Goal: Navigation & Orientation: Find specific page/section

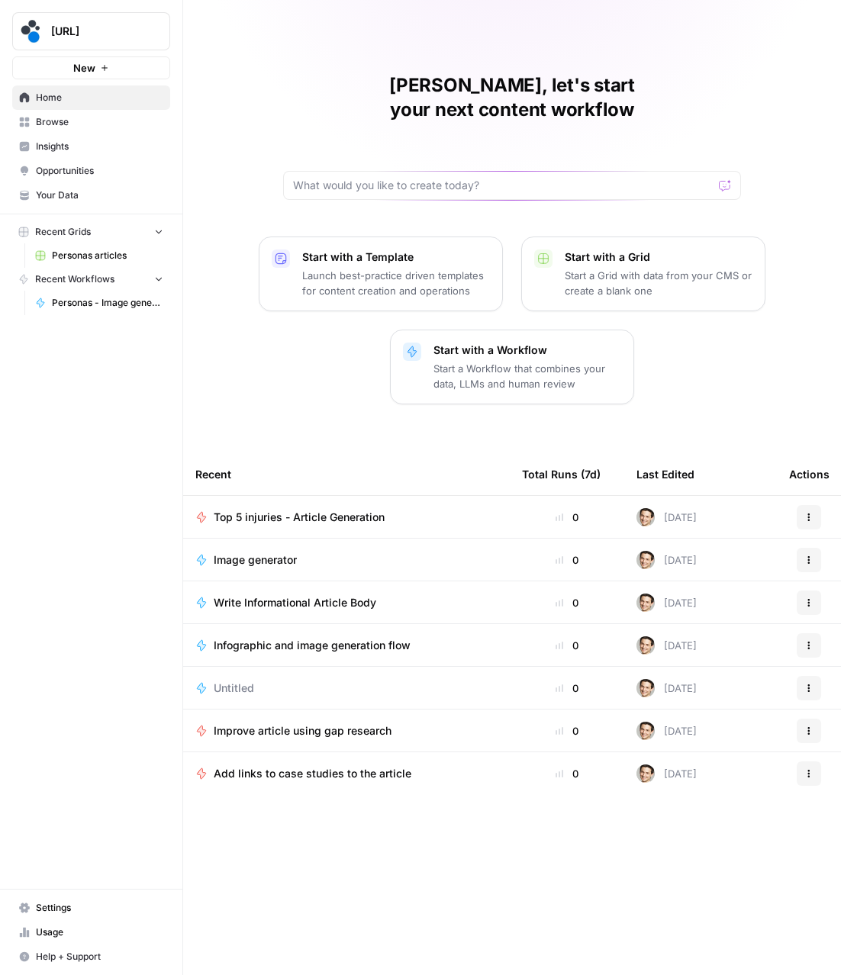
click at [55, 168] on span "Opportunities" at bounding box center [99, 171] width 127 height 14
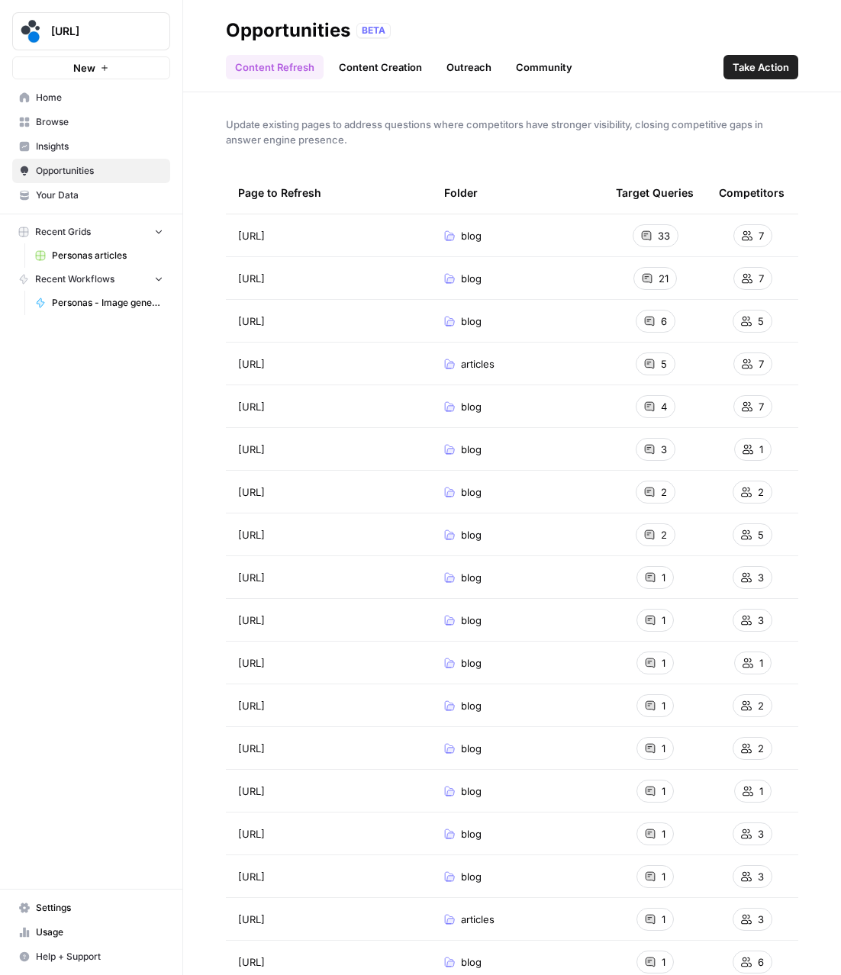
click at [364, 72] on link "Content Creation" at bounding box center [380, 67] width 101 height 24
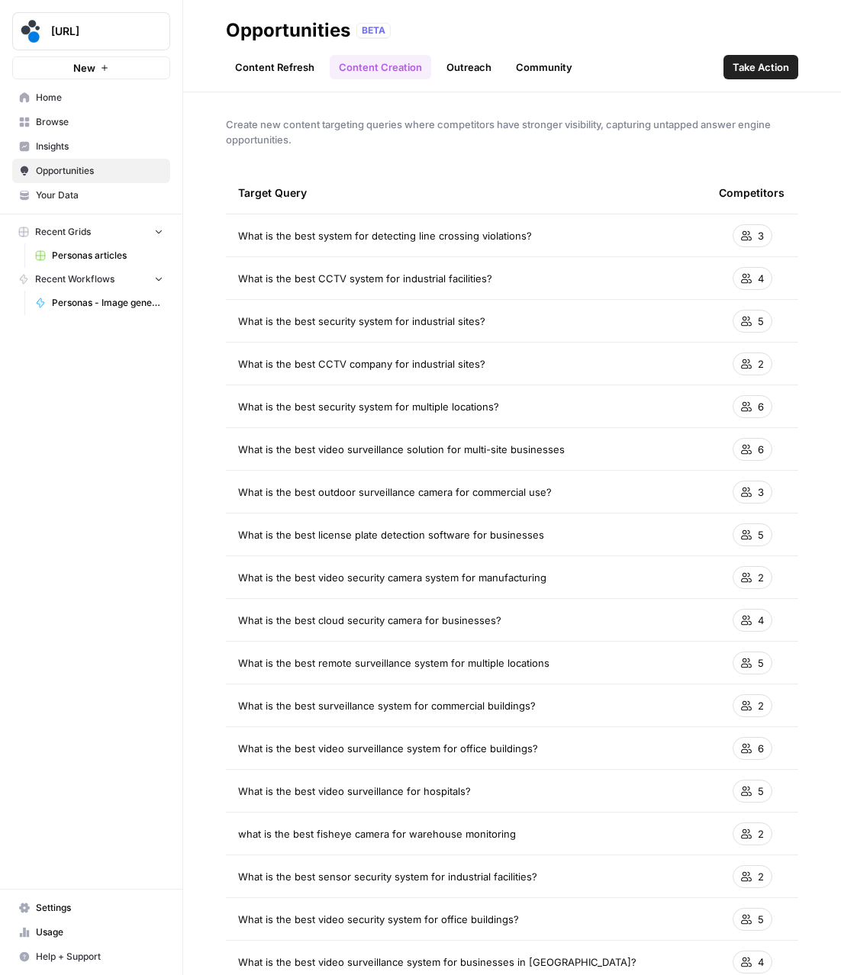
click at [478, 72] on link "Outreach" at bounding box center [468, 67] width 63 height 24
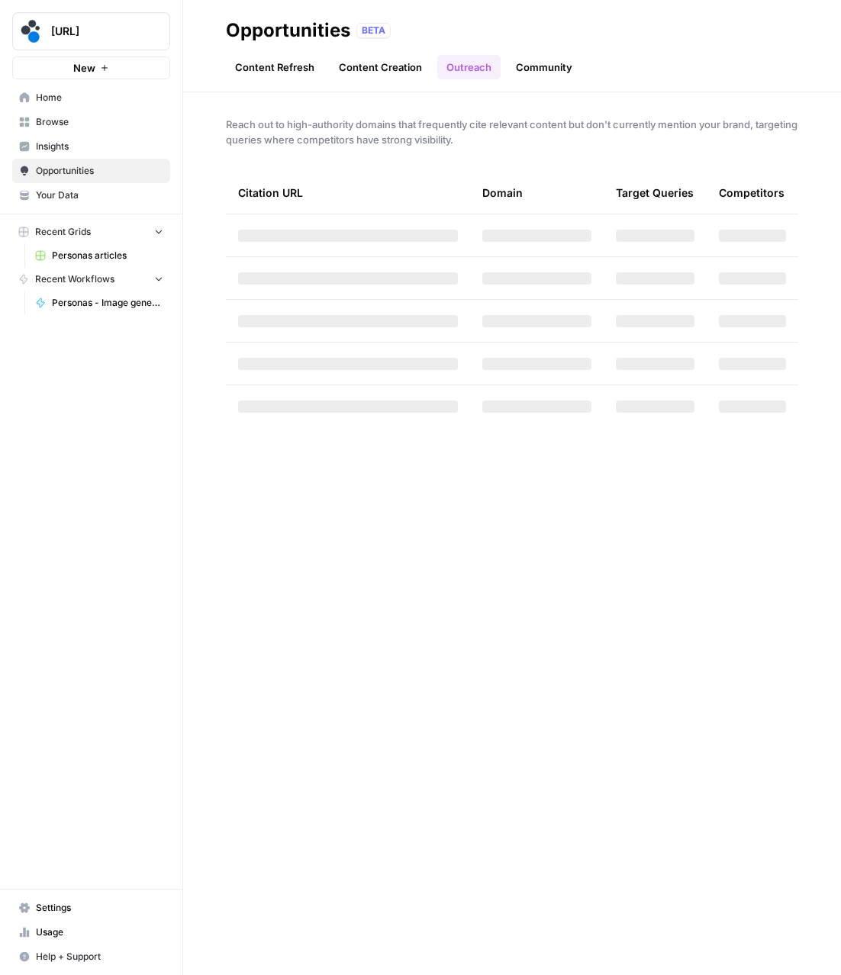
click at [555, 69] on link "Community" at bounding box center [544, 67] width 75 height 24
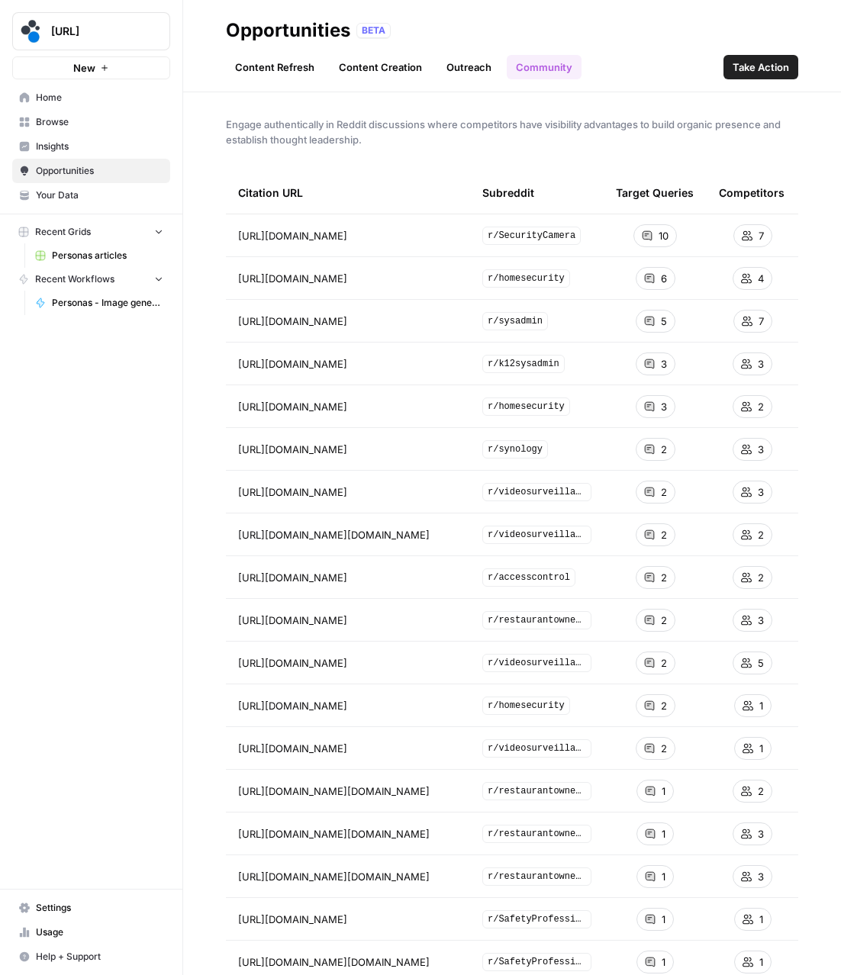
click at [473, 70] on link "Outreach" at bounding box center [468, 67] width 63 height 24
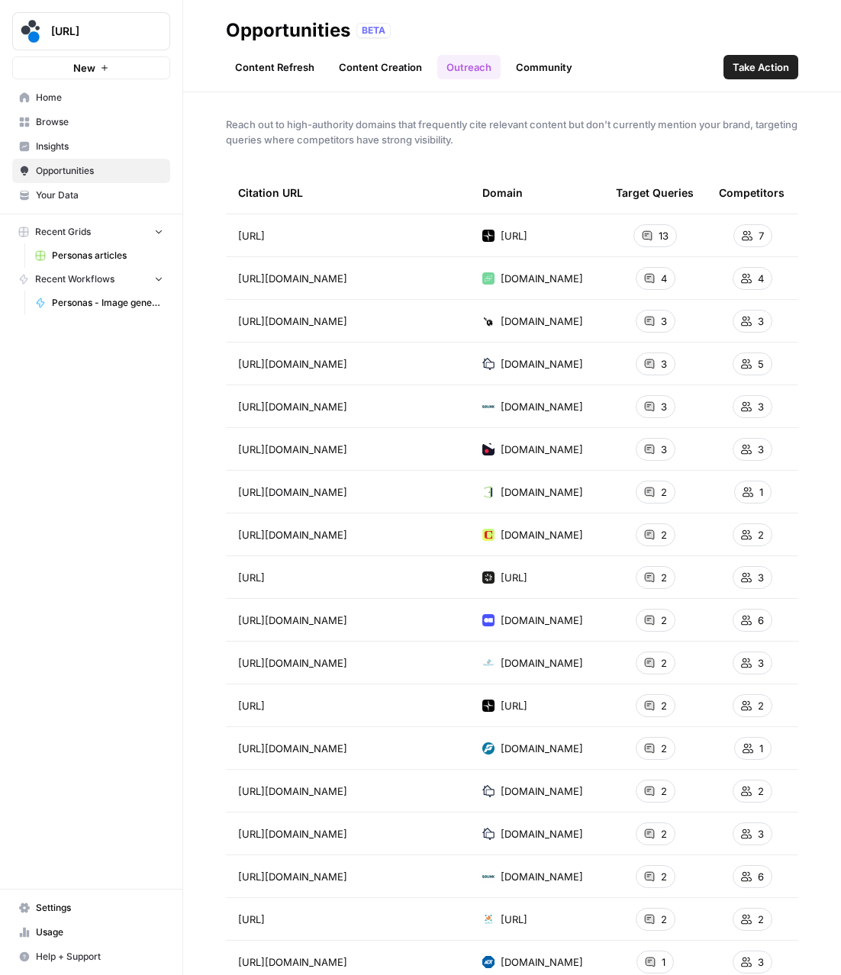
click at [60, 127] on span "Browse" at bounding box center [99, 122] width 127 height 14
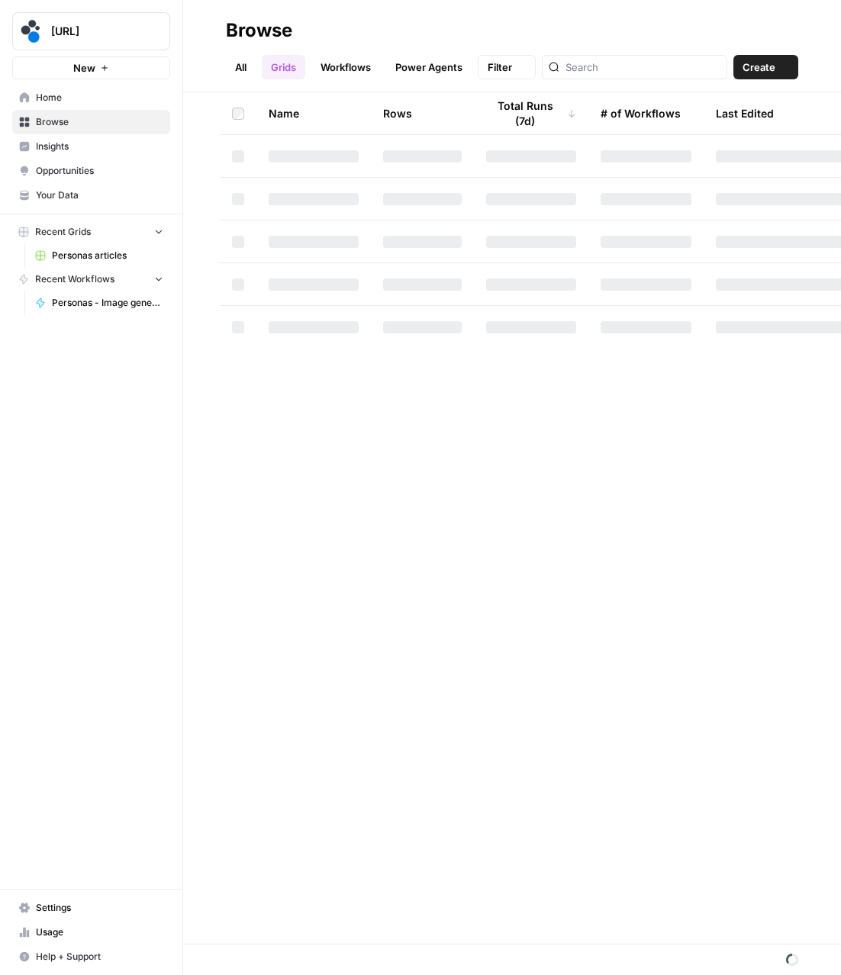
click at [56, 136] on link "Insights" at bounding box center [91, 146] width 158 height 24
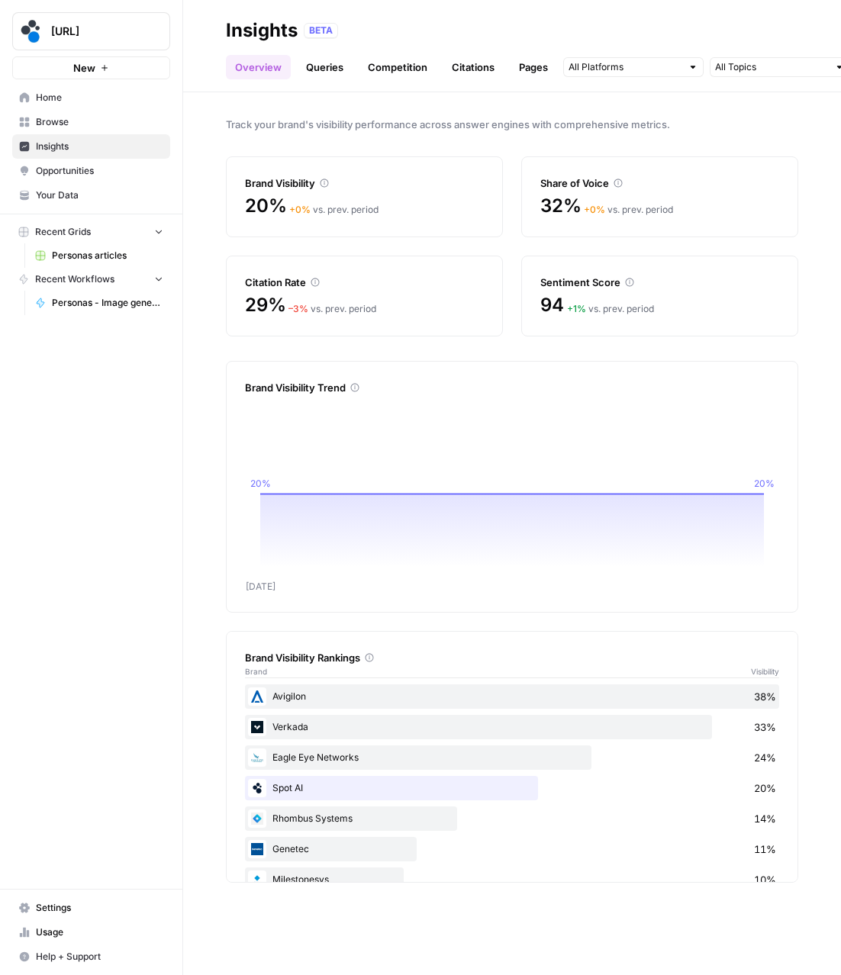
click at [308, 67] on link "Queries" at bounding box center [325, 67] width 56 height 24
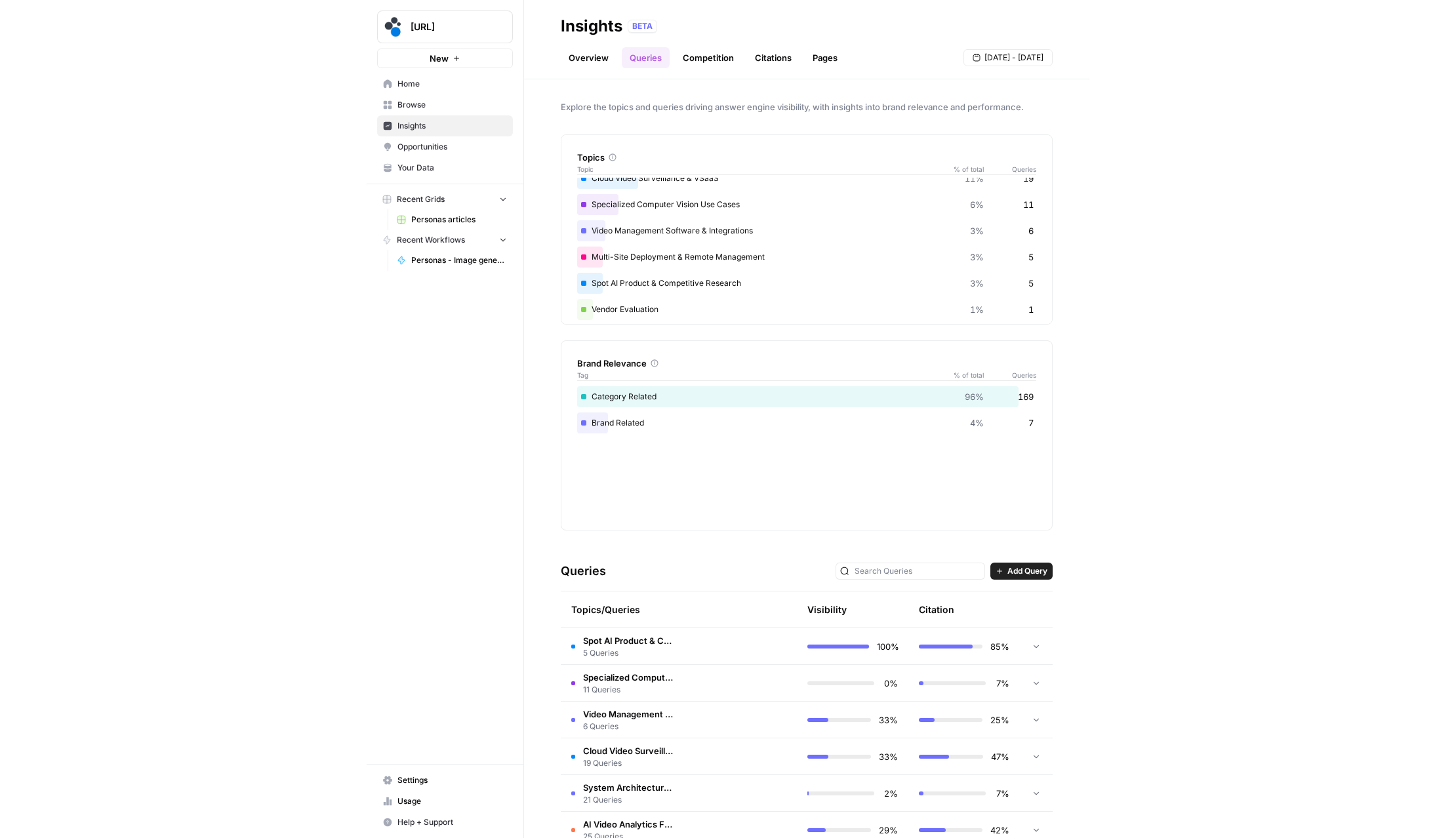
scroll to position [103, 0]
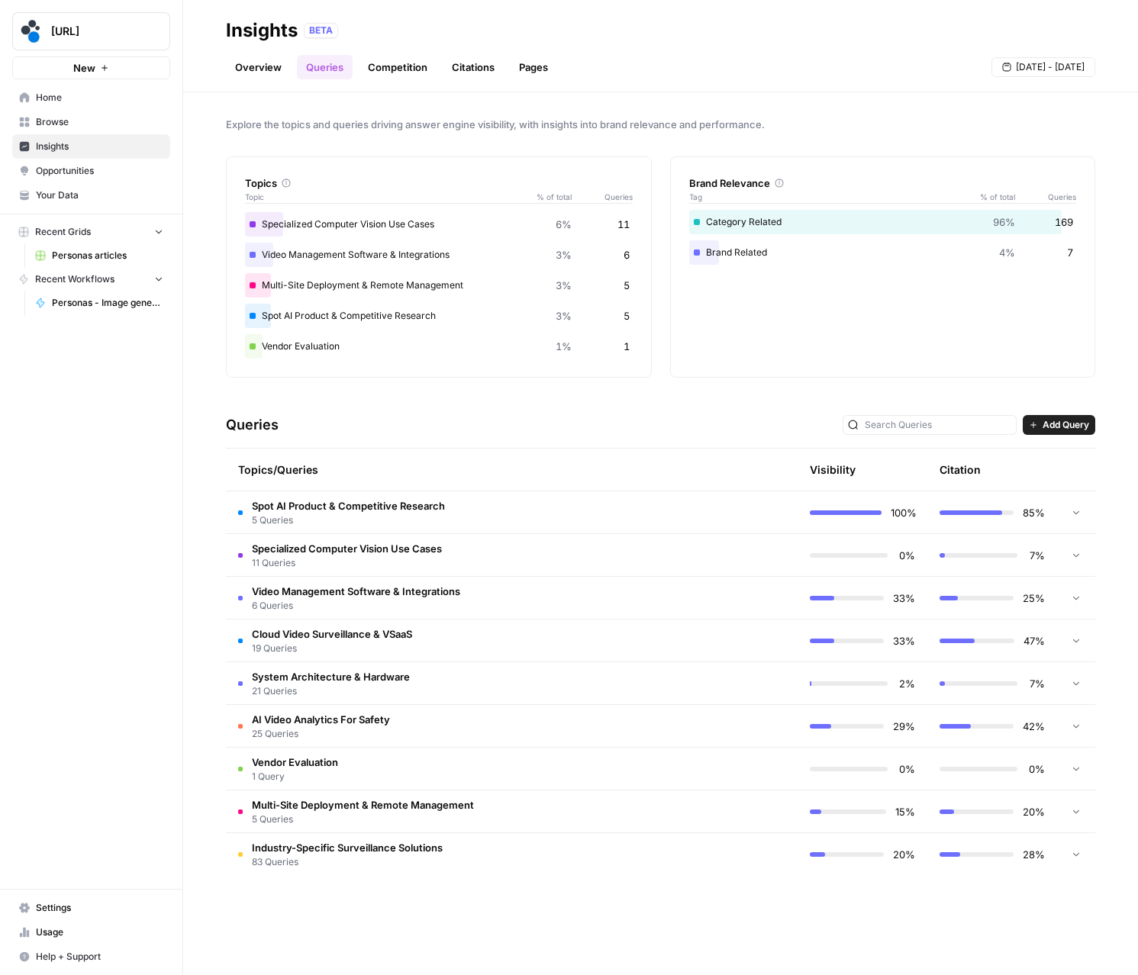
click at [310, 566] on span "11 Queries" at bounding box center [347, 563] width 190 height 14
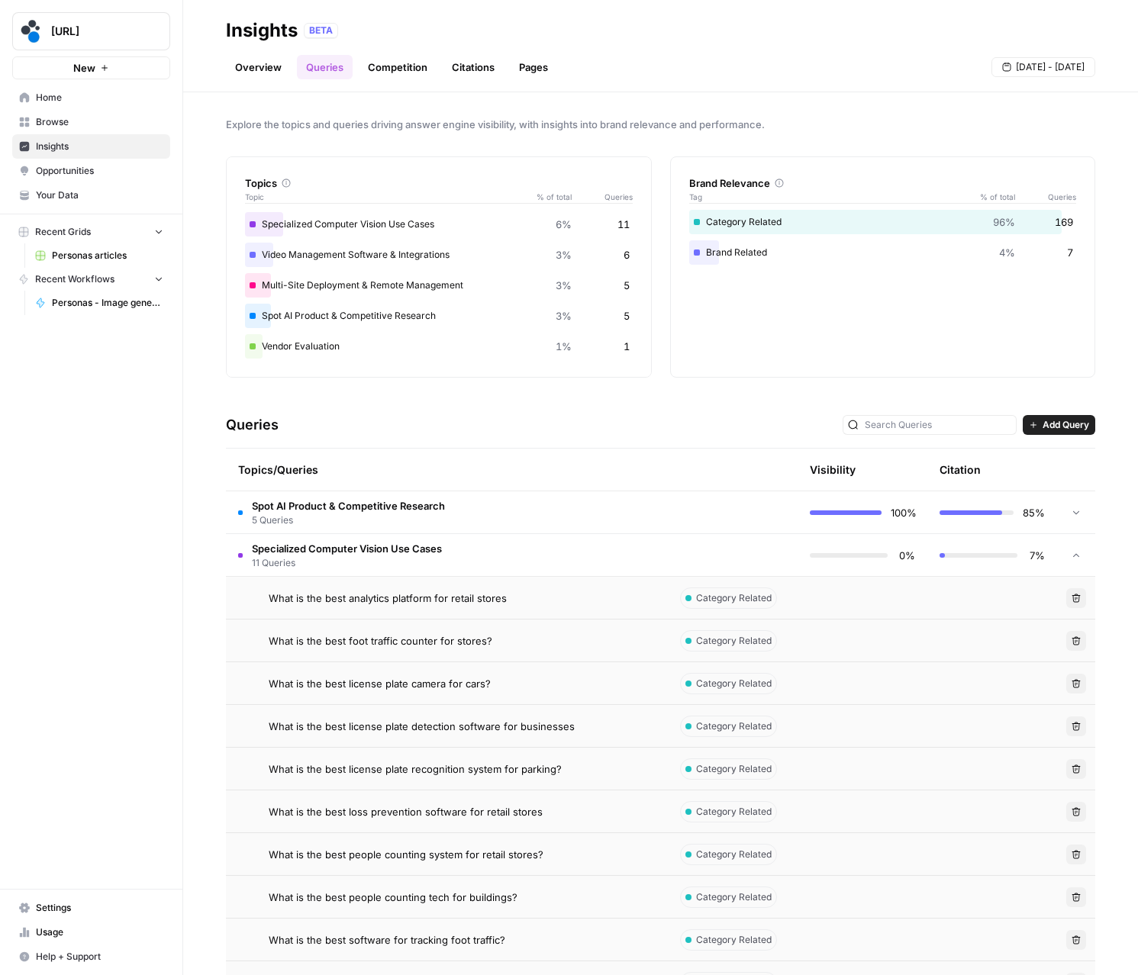
click at [310, 566] on span "11 Queries" at bounding box center [347, 563] width 190 height 14
